Goal: Information Seeking & Learning: Check status

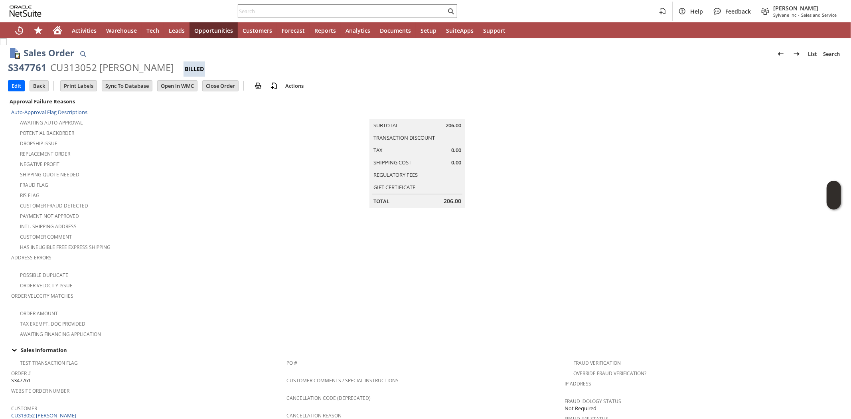
scroll to position [394, 0]
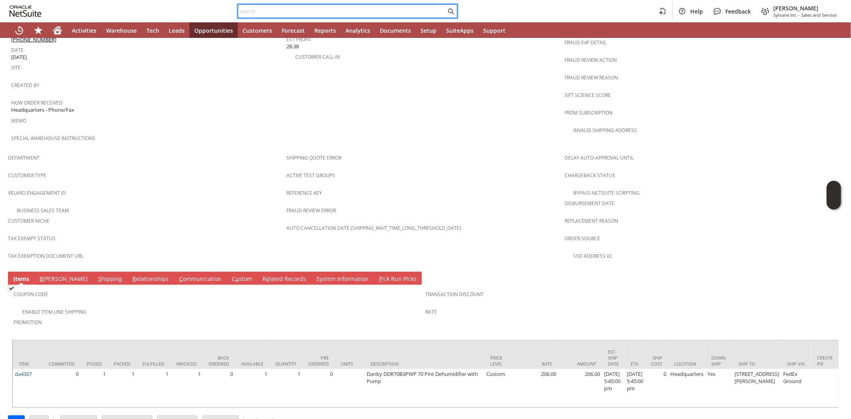
click at [360, 14] on input "text" at bounding box center [342, 11] width 208 height 10
paste input "[EMAIL_ADDRESS][DOMAIN_NAME]"
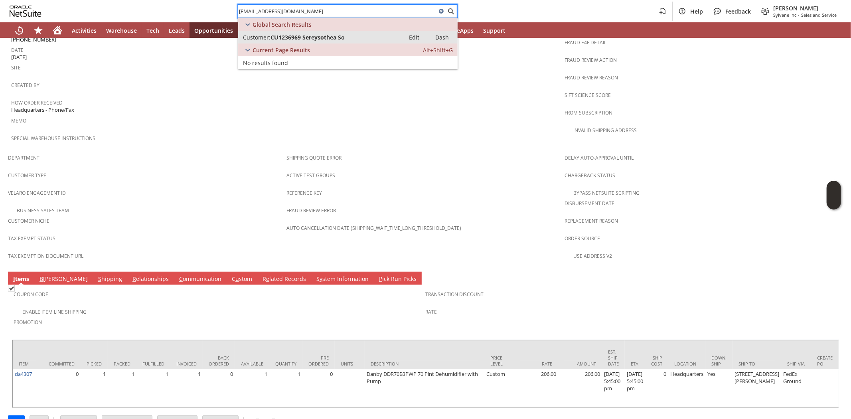
type input "[EMAIL_ADDRESS][DOMAIN_NAME]"
click at [310, 34] on span "CU1236969 Sereysothea So" at bounding box center [307, 38] width 74 height 8
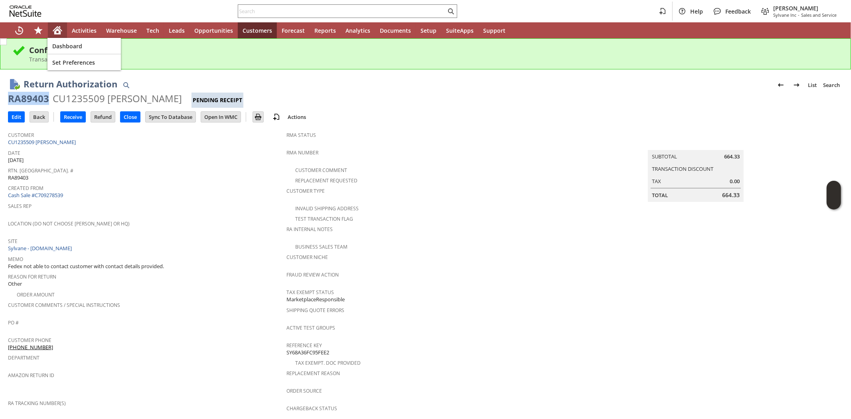
click at [52, 30] on div "Home" at bounding box center [57, 30] width 19 height 16
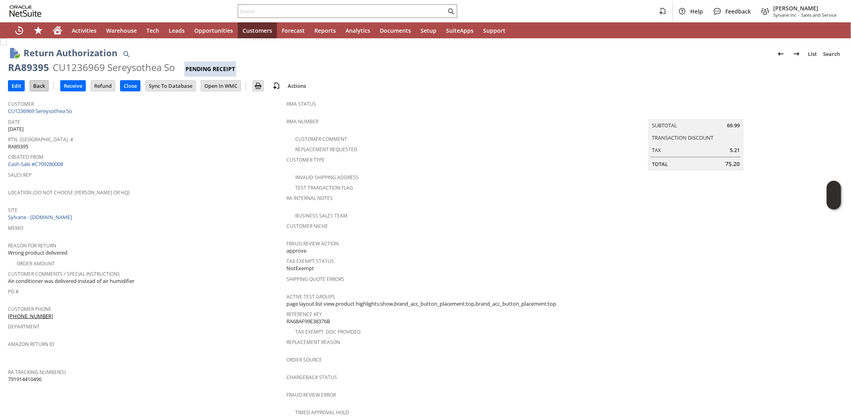
click at [38, 86] on input "Back" at bounding box center [39, 86] width 18 height 10
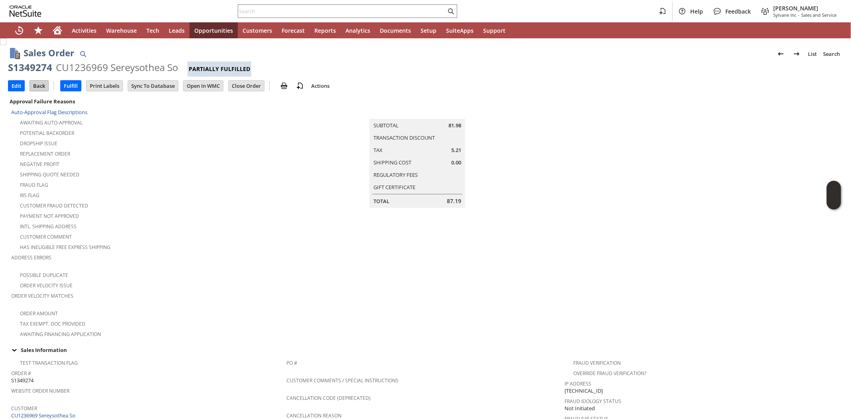
click at [44, 86] on input "Back" at bounding box center [39, 86] width 18 height 10
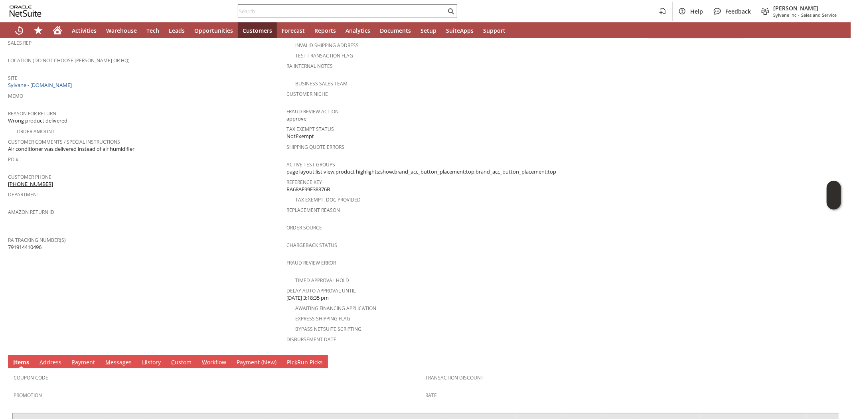
scroll to position [221, 0]
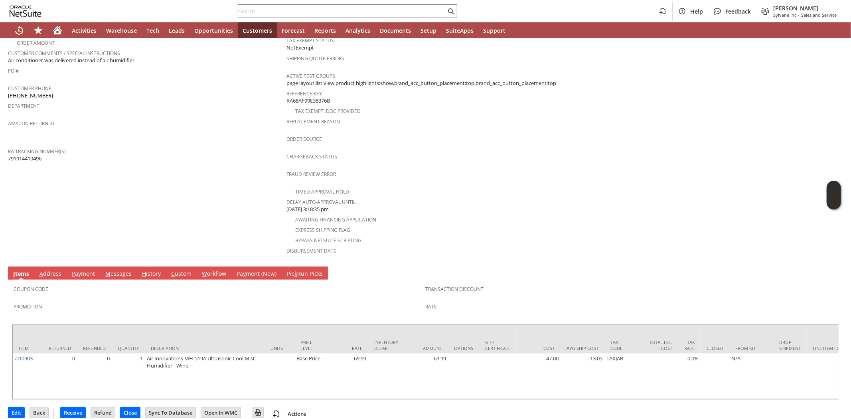
click at [152, 270] on link "H istory" at bounding box center [151, 274] width 23 height 9
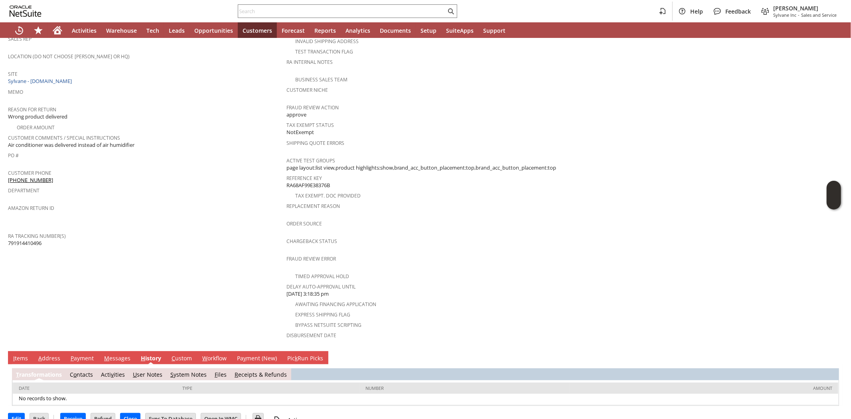
scroll to position [0, 0]
click at [185, 371] on link "S ystem Notes" at bounding box center [188, 375] width 36 height 8
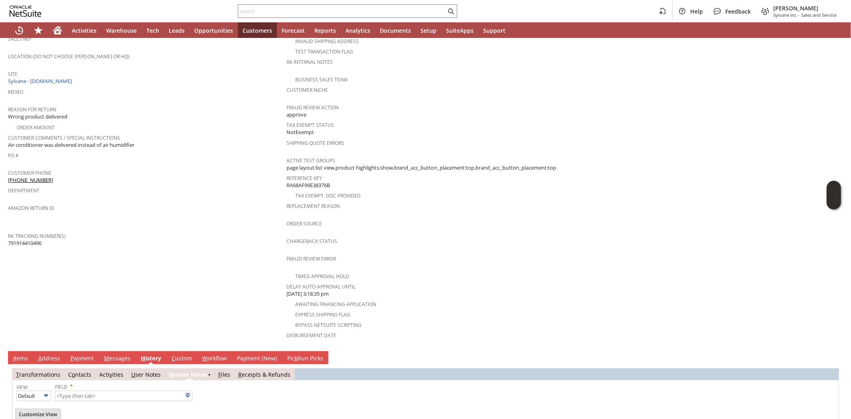
type input "1 to 25 of 79"
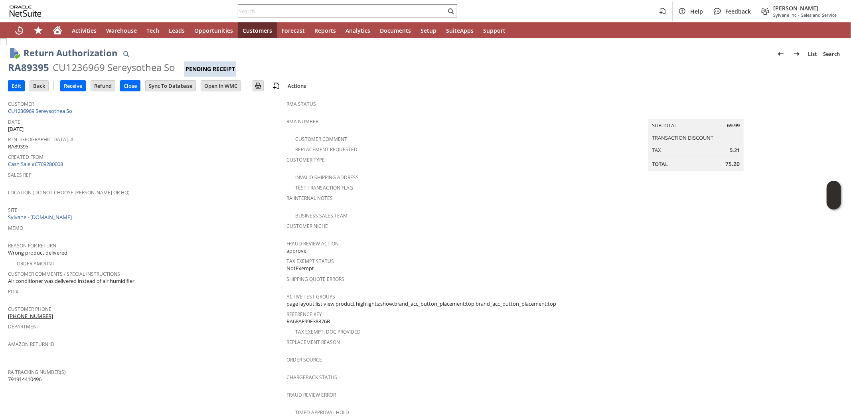
click at [23, 375] on span "791914410496" at bounding box center [25, 379] width 34 height 8
copy span "791914410496"
click at [68, 65] on div "CU1236969 Sereysothea So" at bounding box center [114, 67] width 122 height 13
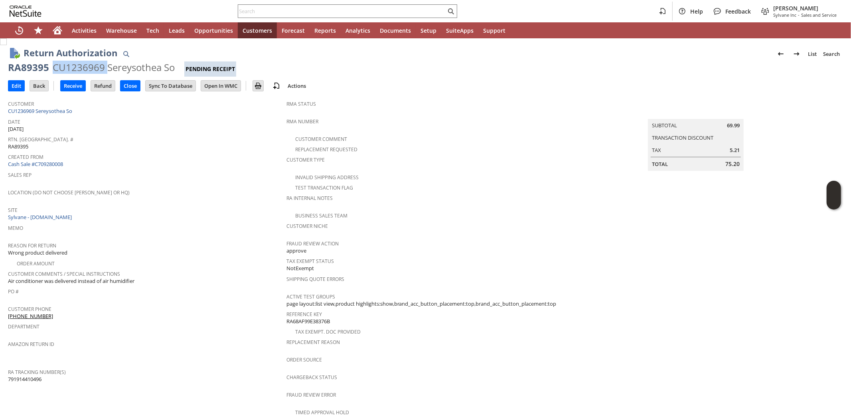
copy div "CU1236969"
click at [245, 9] on input "text" at bounding box center [342, 11] width 208 height 10
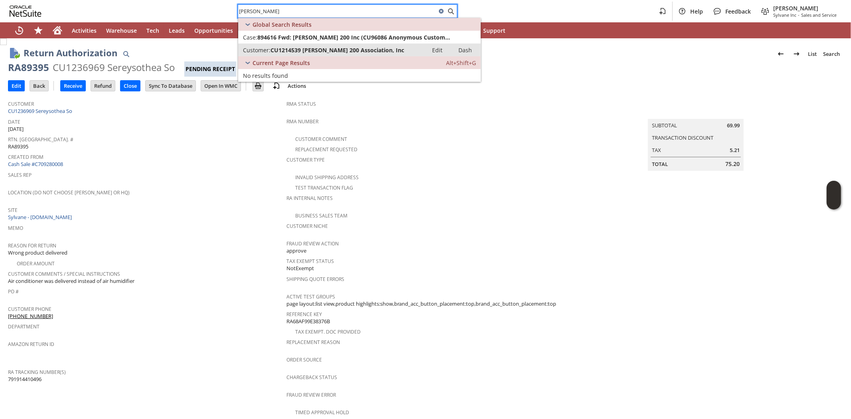
type input "[PERSON_NAME]"
click at [306, 45] on link "Customer: CU1214539 [PERSON_NAME] 200 Association, Inc Edit Dash" at bounding box center [359, 49] width 242 height 13
